Goal: Book appointment/travel/reservation

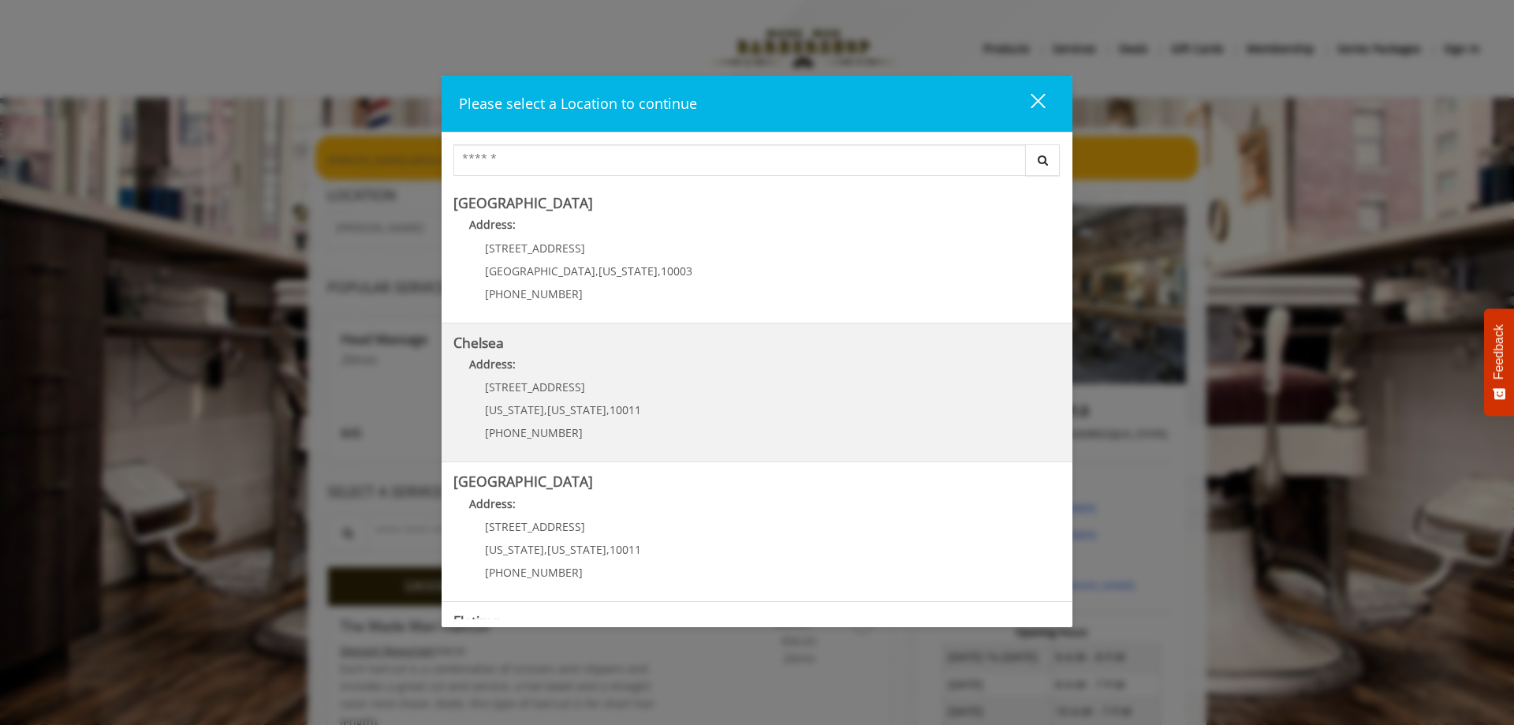
click at [550, 403] on span "New York" at bounding box center [576, 409] width 59 height 15
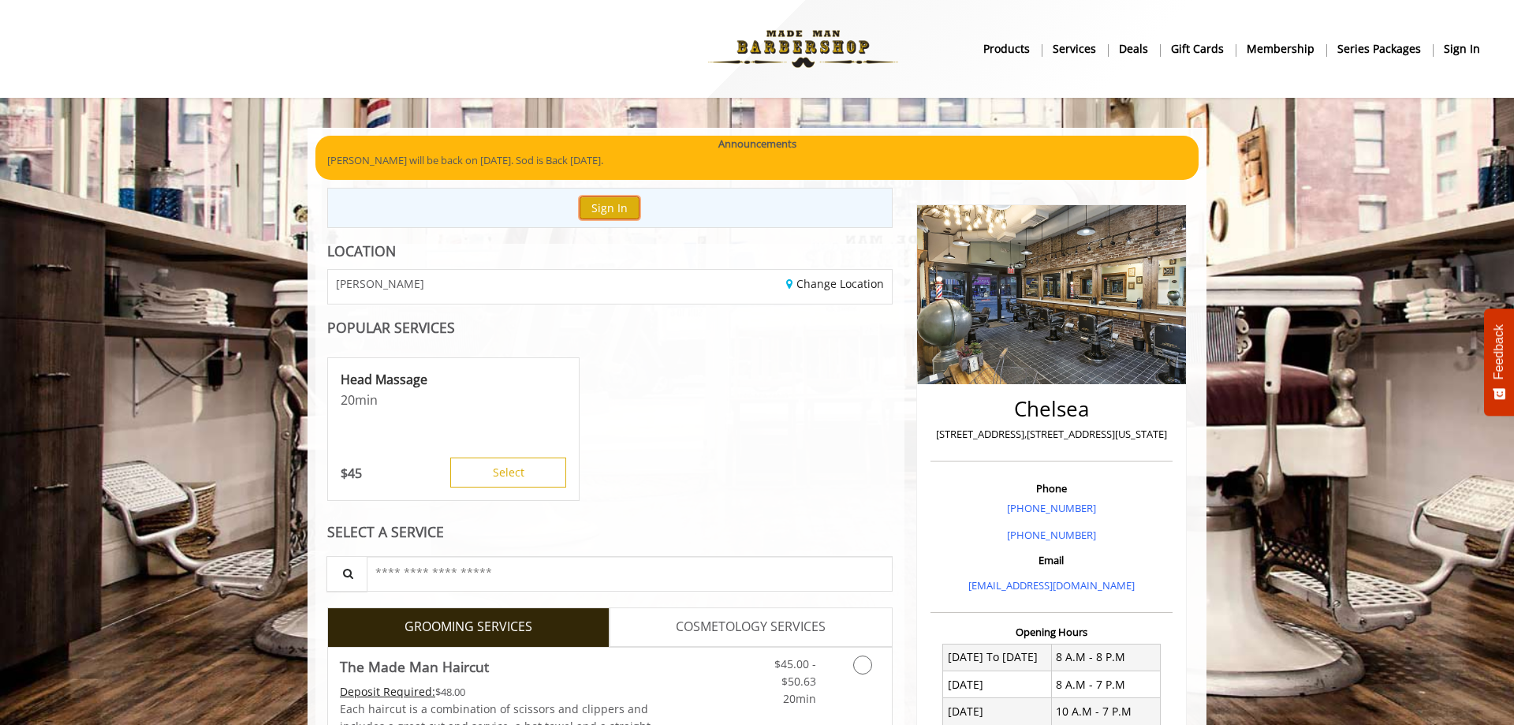
click at [596, 210] on button "Sign In" at bounding box center [610, 207] width 60 height 23
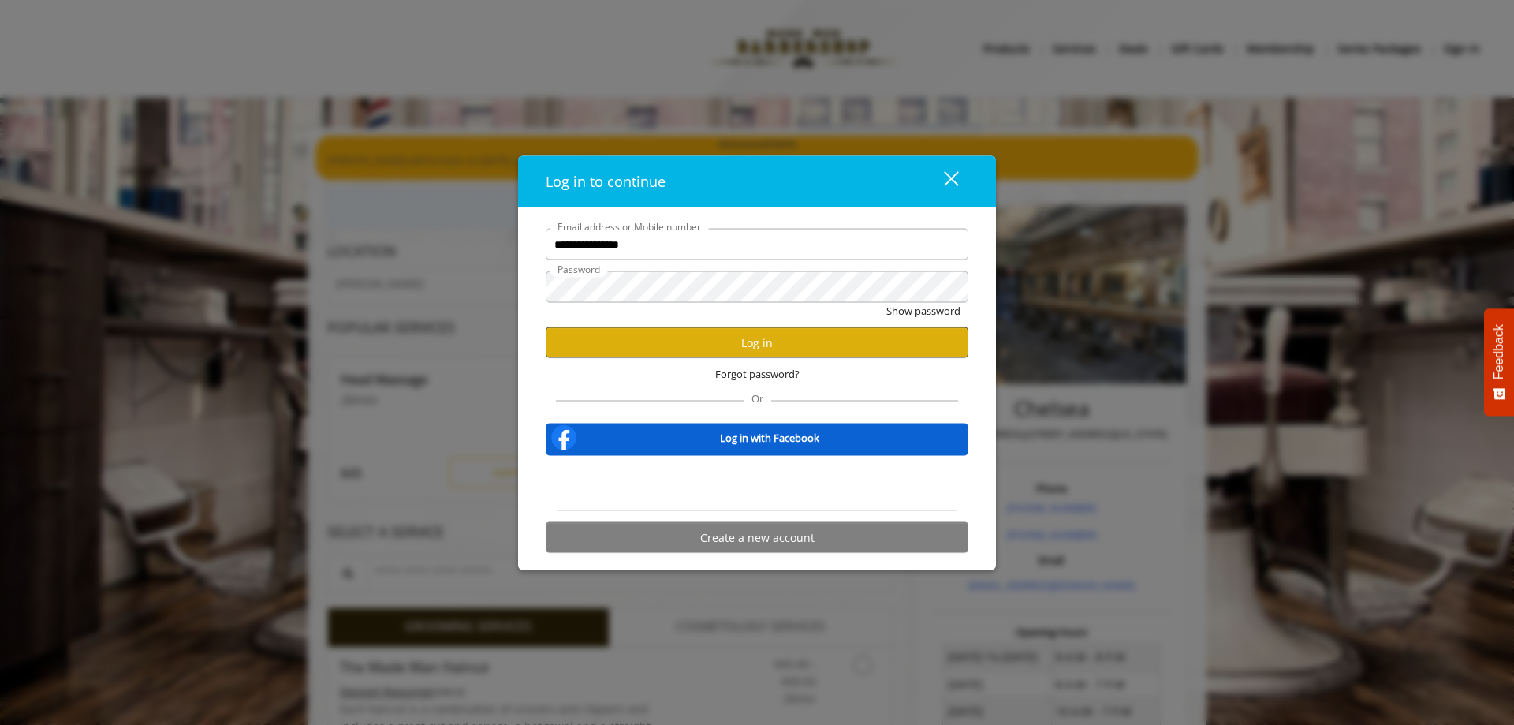
type input "**********"
click at [681, 335] on button "Log in" at bounding box center [757, 342] width 423 height 31
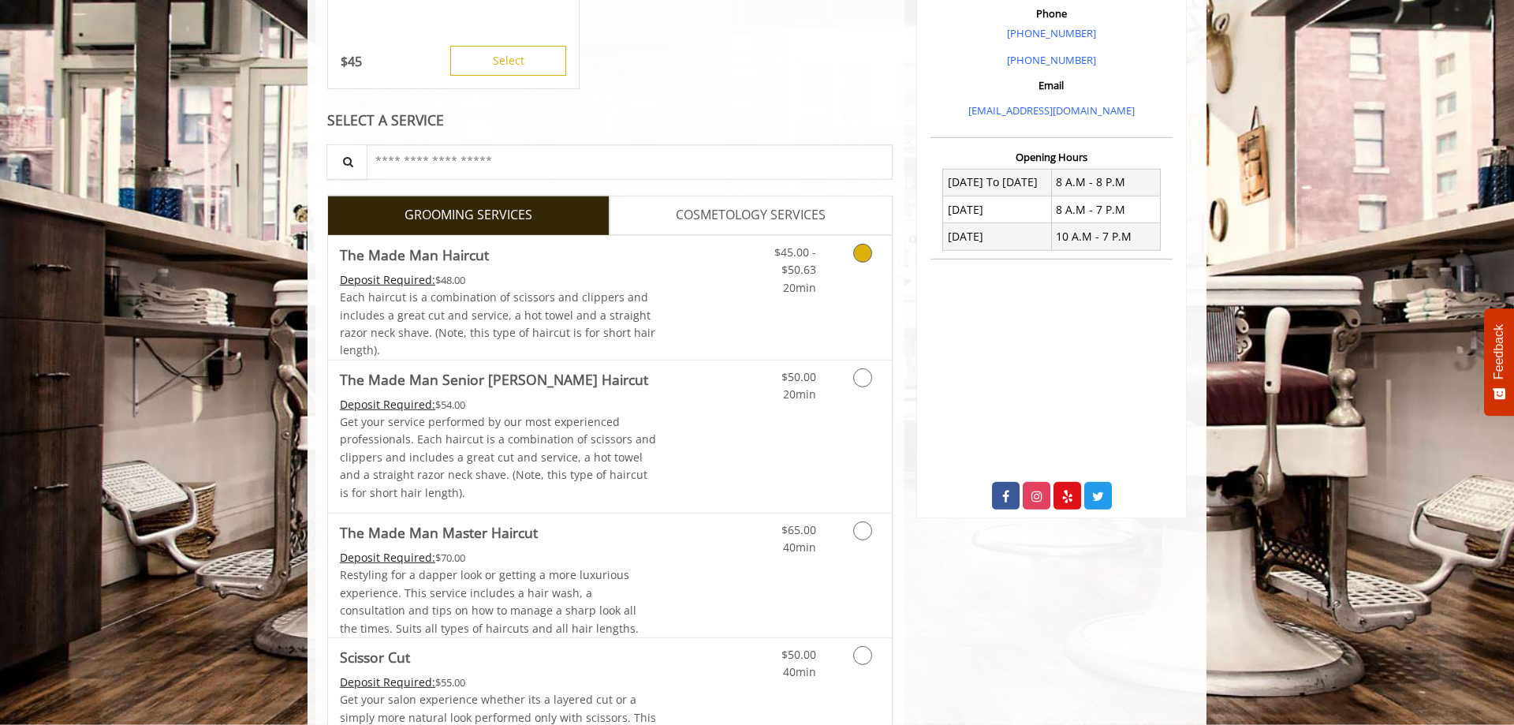
scroll to position [483, 0]
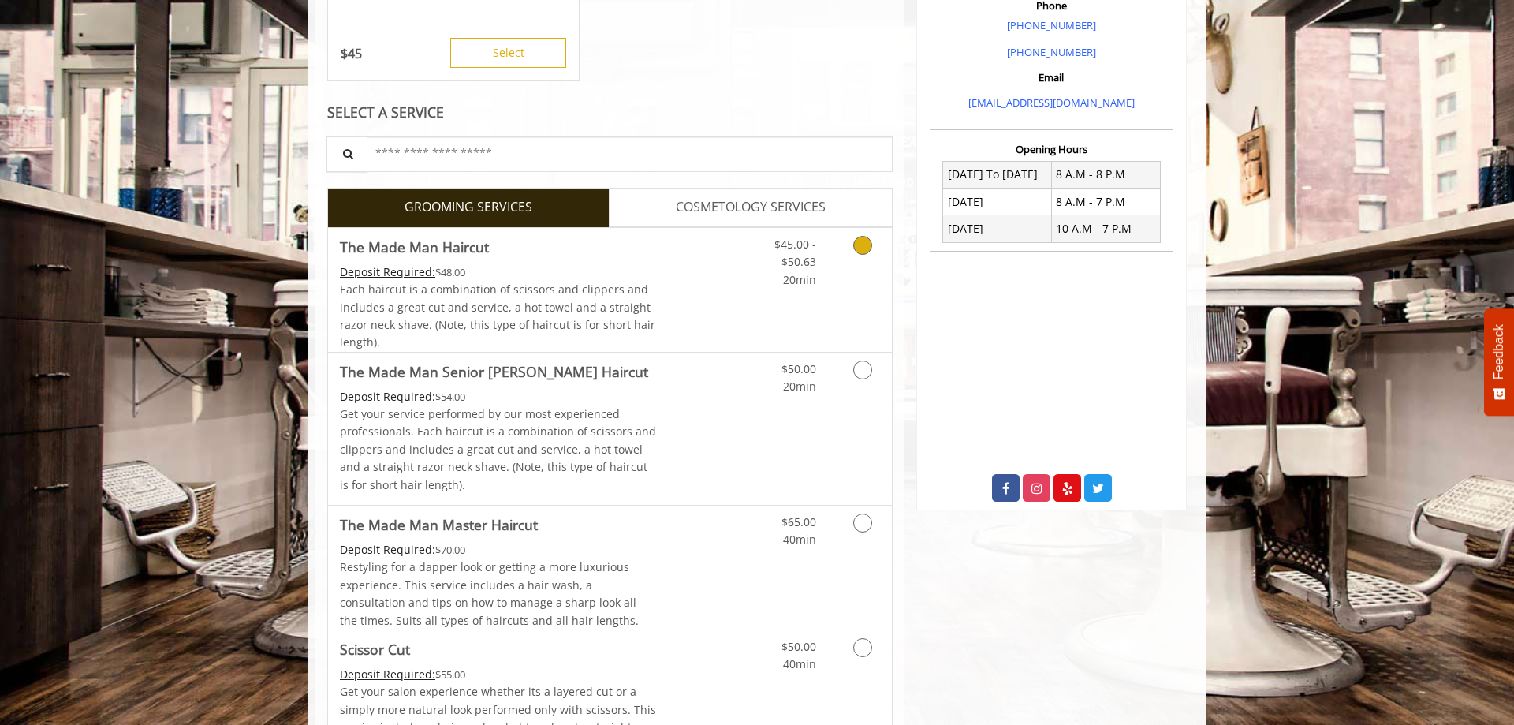
click at [867, 244] on icon "Grooming services" at bounding box center [862, 245] width 19 height 19
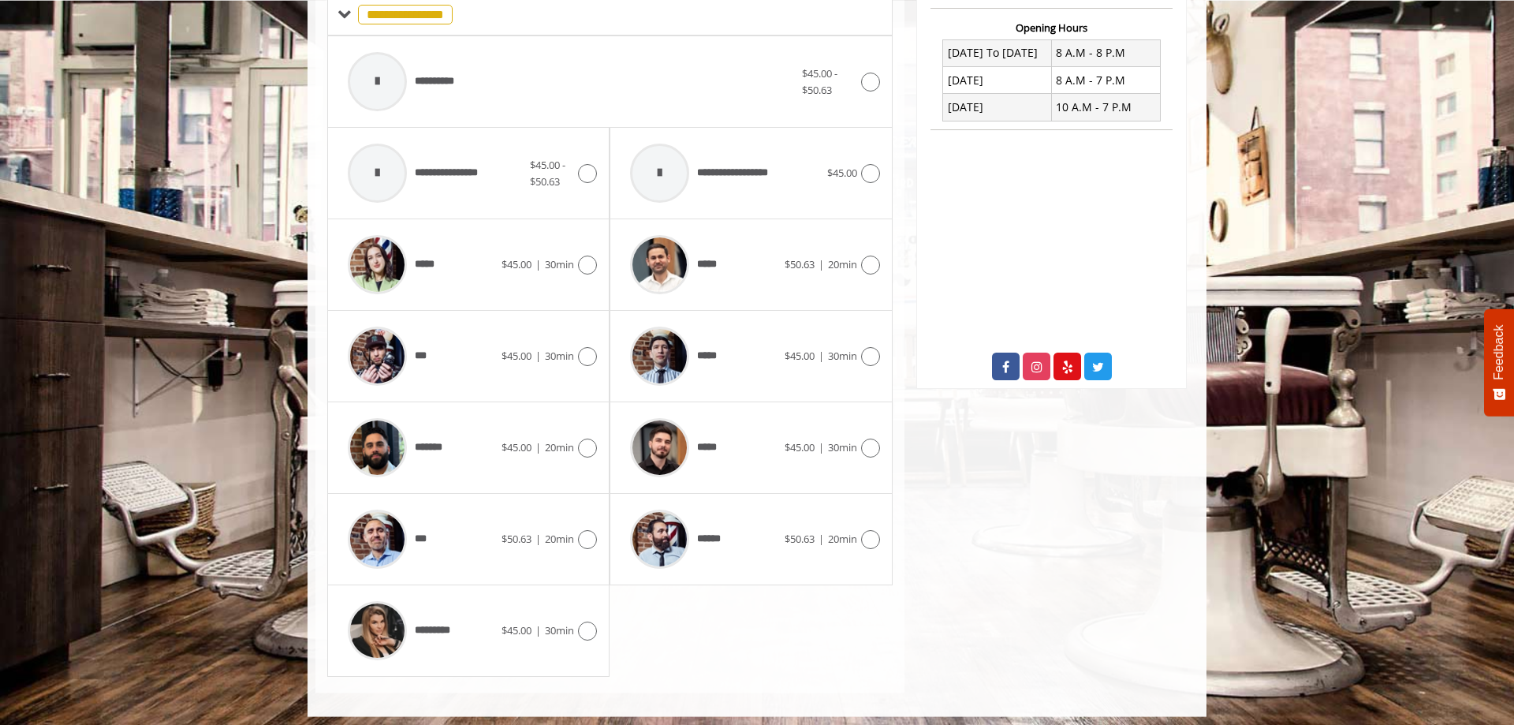
scroll to position [611, 0]
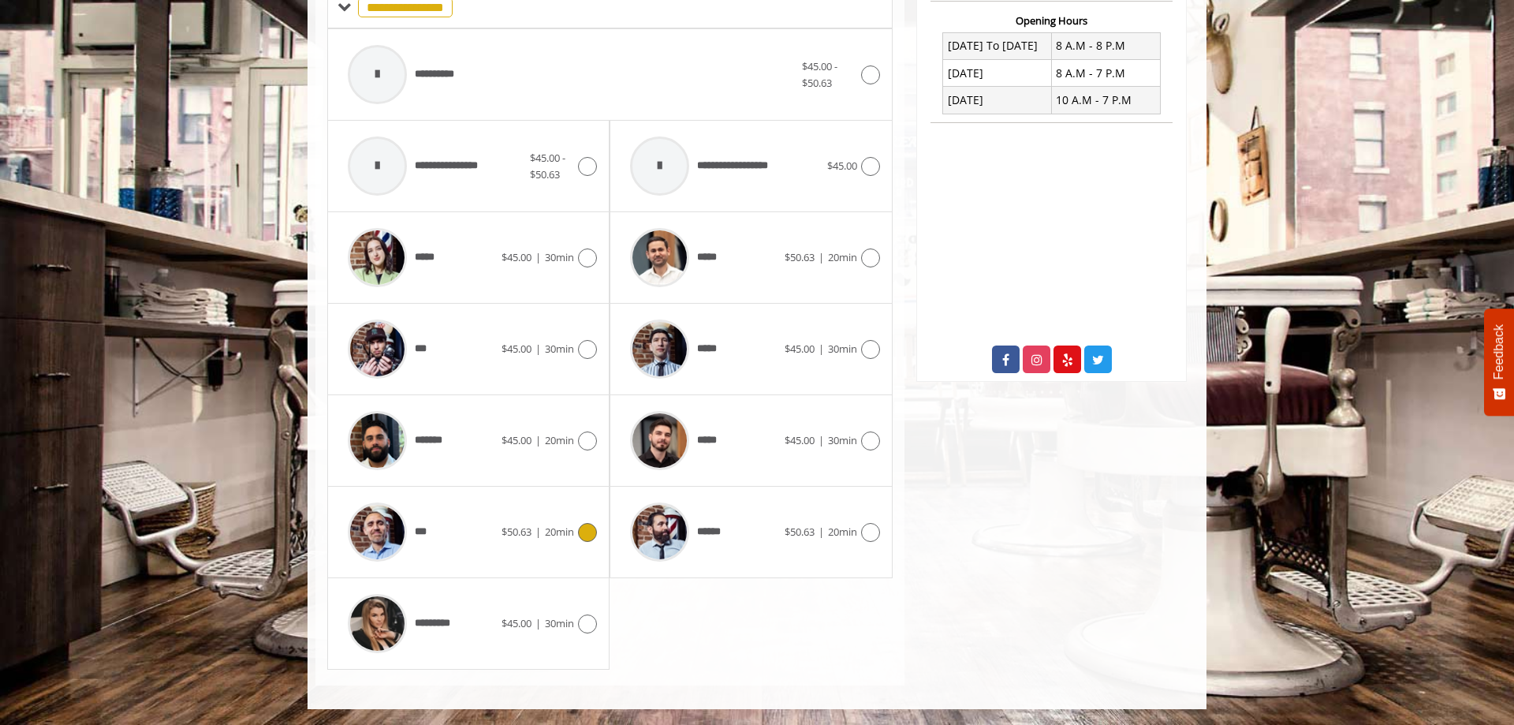
click at [586, 539] on icon at bounding box center [587, 532] width 19 height 19
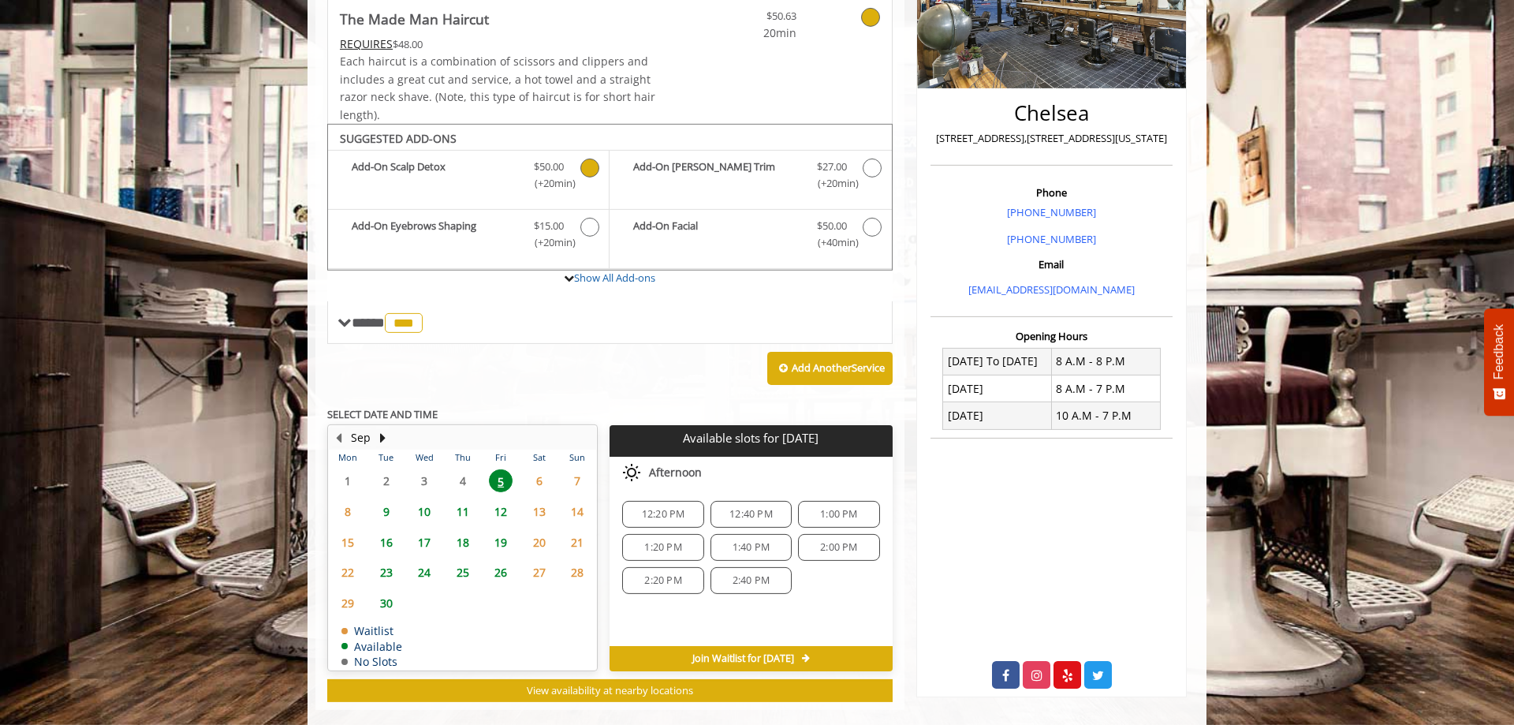
scroll to position [320, 0]
